Goal: Task Accomplishment & Management: Use online tool/utility

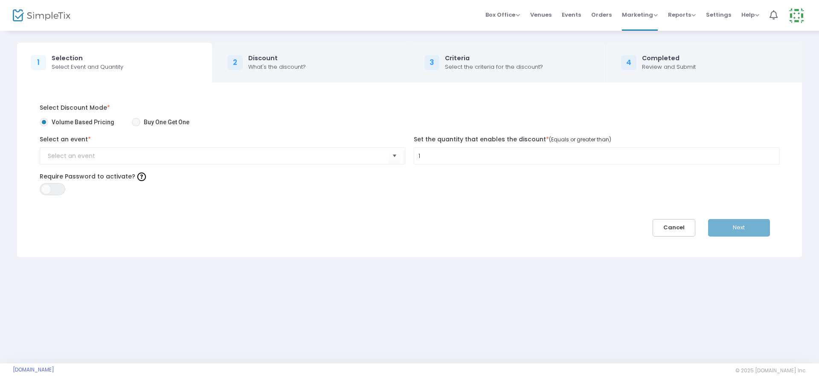
click at [132, 119] on span at bounding box center [136, 122] width 9 height 9
click at [136, 126] on input "Buy One Get One" at bounding box center [136, 126] width 0 height 0
radio input "true"
click at [136, 155] on input "NO DATA FOUND" at bounding box center [156, 155] width 216 height 9
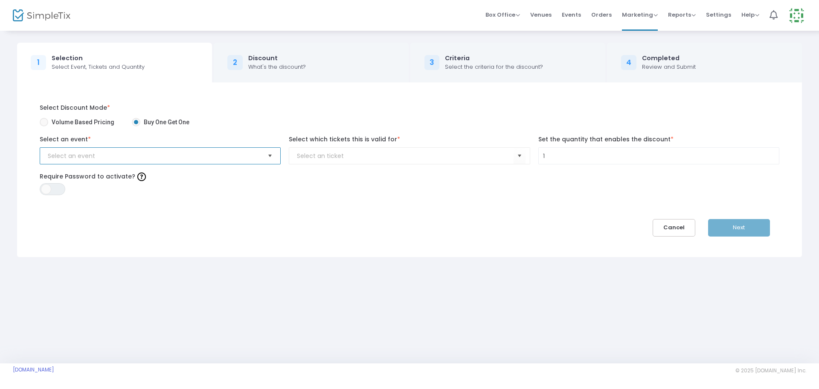
click at [273, 158] on span "Select" at bounding box center [270, 156] width 14 height 14
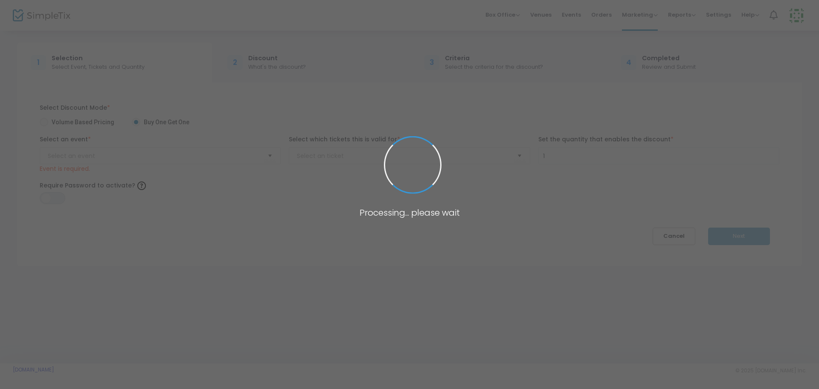
click at [260, 161] on body "Processing... please wait Box Office Sell Tickets Bookings Sell Season Pass Ven…" at bounding box center [409, 194] width 819 height 389
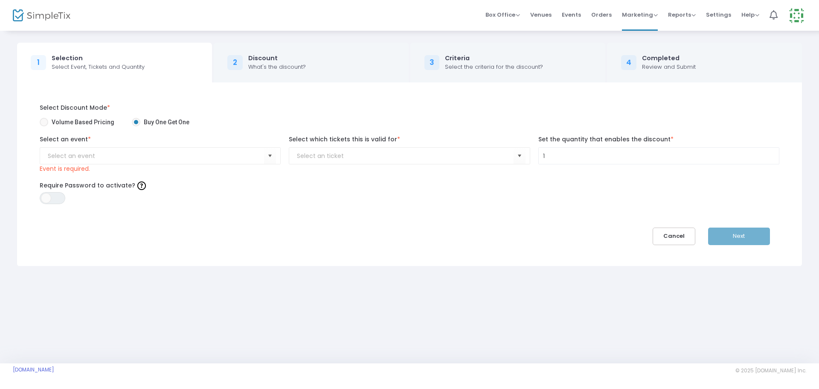
click at [320, 162] on kendo-combobox at bounding box center [409, 155] width 241 height 17
click at [386, 161] on kendo-combobox at bounding box center [409, 155] width 241 height 17
click at [642, 18] on span "Marketing" at bounding box center [640, 15] width 36 height 8
click at [642, 29] on li "Promo Codes" at bounding box center [656, 28] width 68 height 17
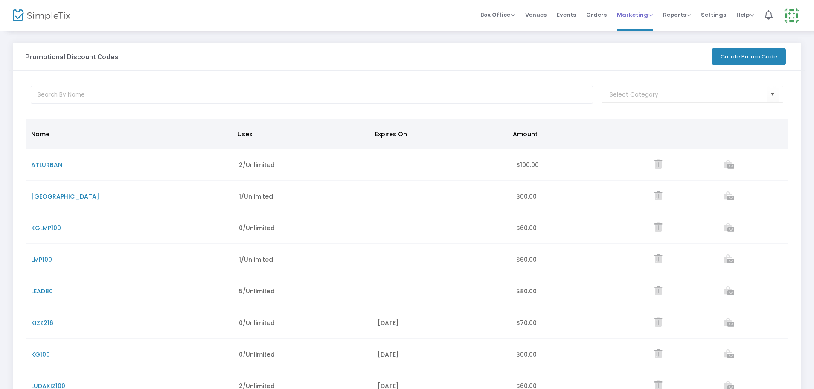
click at [632, 17] on span "Marketing" at bounding box center [635, 15] width 36 height 8
click at [634, 63] on li "Affiliate" at bounding box center [651, 62] width 68 height 17
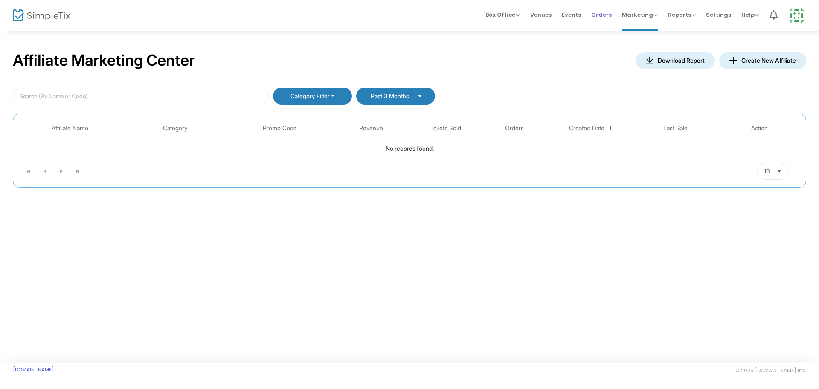
click at [604, 17] on span "Orders" at bounding box center [601, 15] width 20 height 22
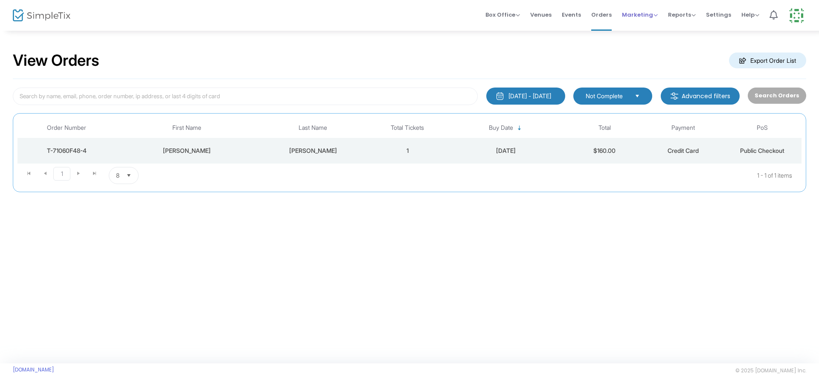
click at [642, 17] on span "Marketing" at bounding box center [640, 15] width 36 height 8
click at [645, 61] on li "Affiliate" at bounding box center [656, 62] width 68 height 17
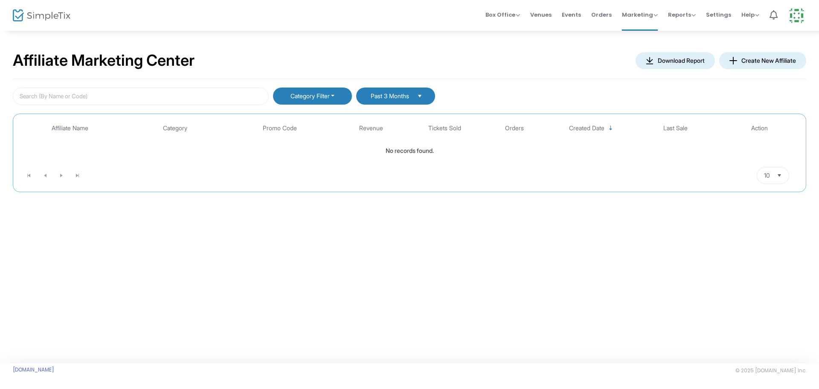
click at [733, 59] on img at bounding box center [733, 61] width 8 height 8
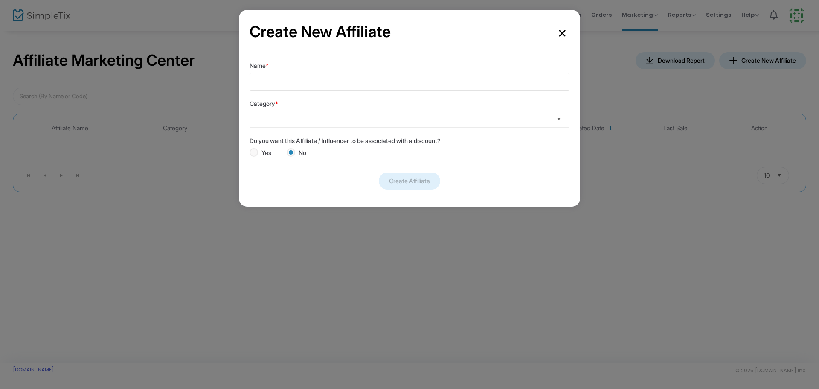
click at [557, 121] on span "Select" at bounding box center [559, 119] width 14 height 14
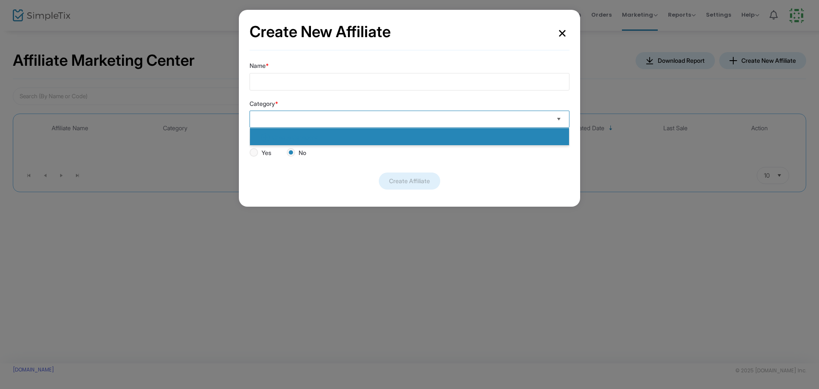
click at [557, 121] on span "Select" at bounding box center [559, 119] width 14 height 14
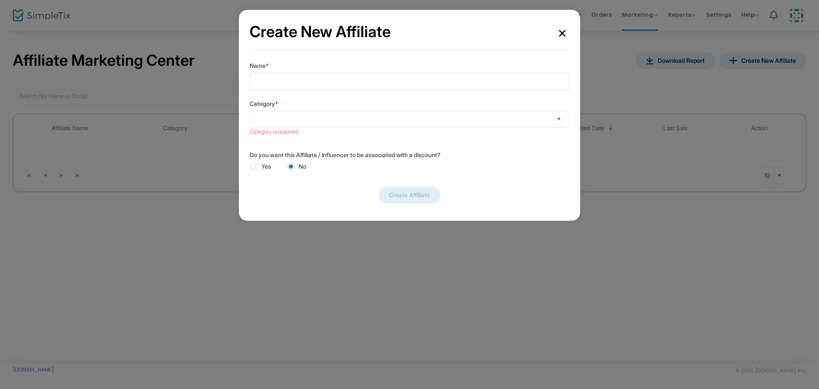
click at [558, 34] on button "×" at bounding box center [562, 31] width 15 height 23
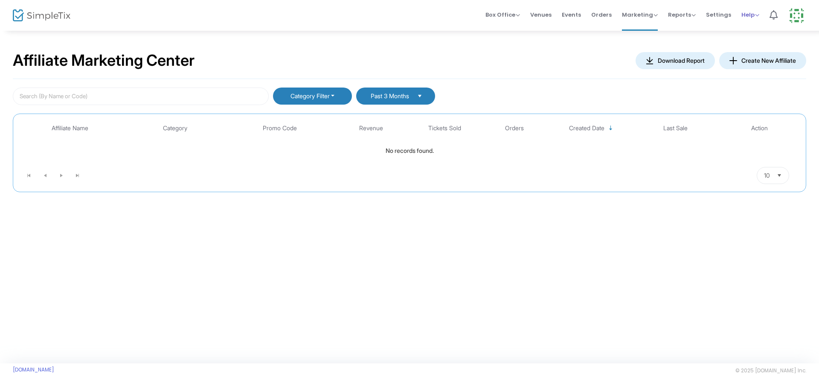
click at [751, 19] on div "Help View Docs Contact Support" at bounding box center [750, 15] width 18 height 9
click at [751, 15] on span "Help" at bounding box center [750, 15] width 18 height 8
click at [755, 25] on li "View Docs" at bounding box center [772, 28] width 63 height 17
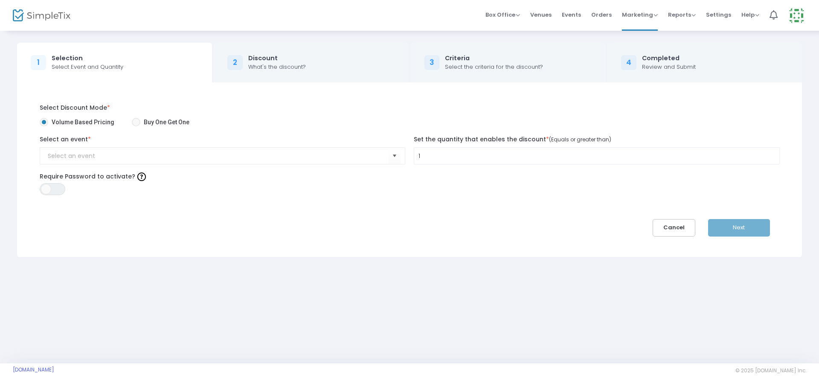
click at [135, 123] on span at bounding box center [136, 122] width 9 height 9
click at [136, 126] on input "Buy One Get One" at bounding box center [136, 126] width 0 height 0
radio input "true"
click at [65, 121] on span "Volume Based Pricing" at bounding box center [81, 122] width 66 height 9
click at [44, 126] on input "Volume Based Pricing" at bounding box center [44, 126] width 0 height 0
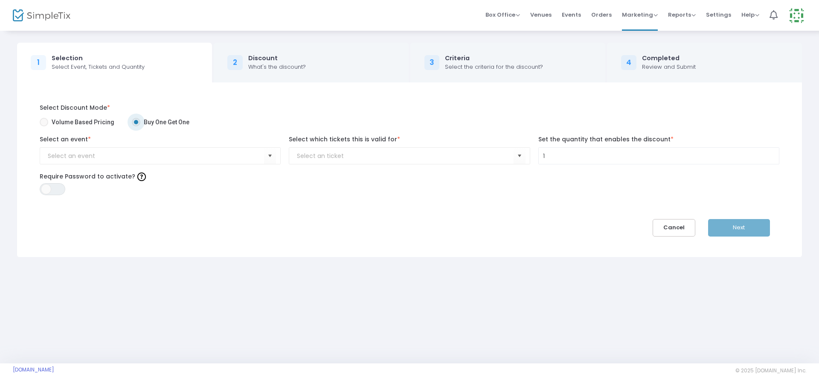
radio input "true"
click at [156, 158] on input "NO DATA FOUND" at bounding box center [218, 155] width 341 height 9
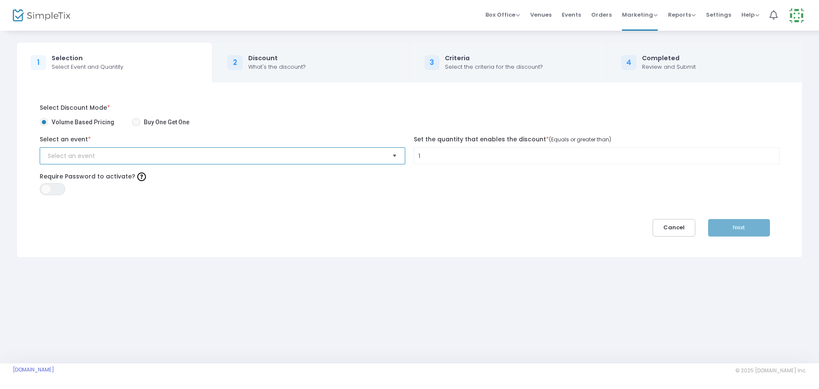
click at [395, 158] on span "Select" at bounding box center [395, 156] width 14 height 14
click at [435, 154] on input "1" at bounding box center [596, 156] width 365 height 16
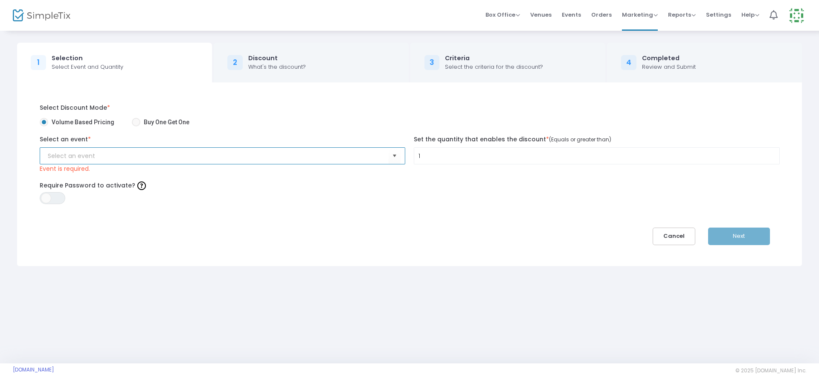
click at [186, 160] on input "NO DATA FOUND" at bounding box center [218, 155] width 341 height 9
